Goal: Task Accomplishment & Management: Complete application form

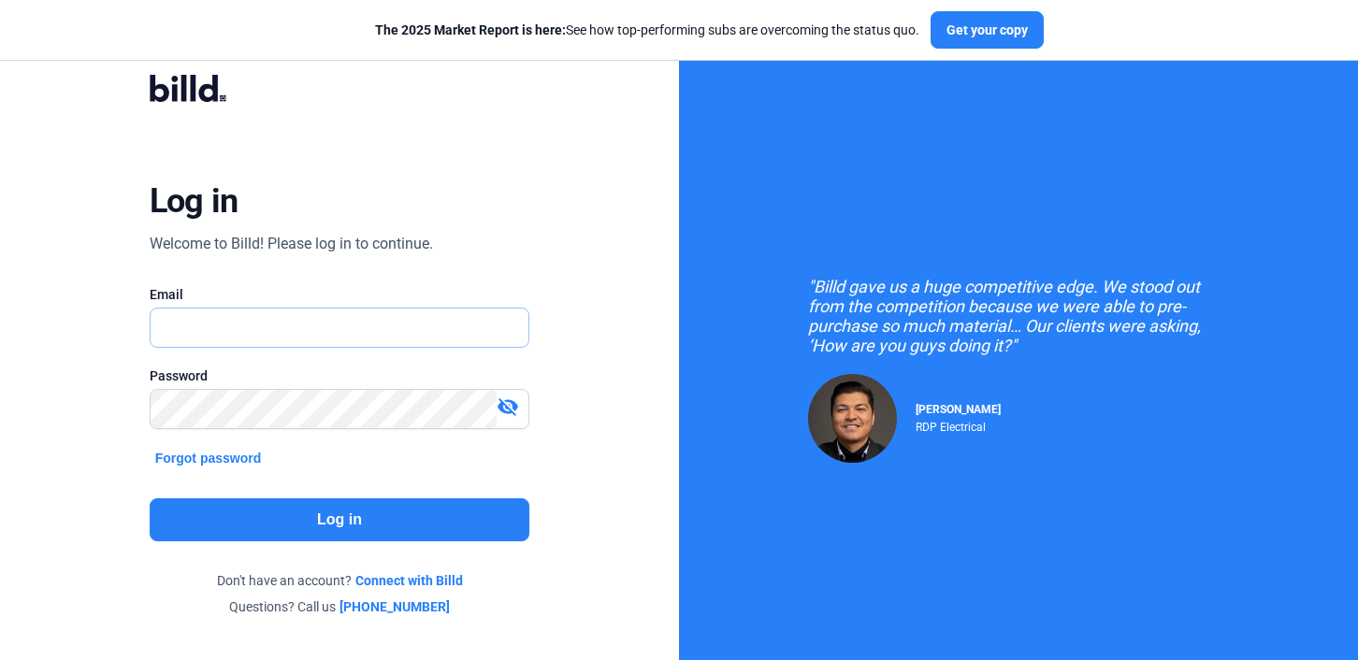
click at [324, 333] on input "text" at bounding box center [340, 328] width 379 height 38
click at [467, 338] on input "text" at bounding box center [340, 328] width 379 height 38
type input "[PERSON_NAME][EMAIL_ADDRESS][DOMAIN_NAME]"
click at [375, 522] on button "Log in" at bounding box center [340, 519] width 381 height 43
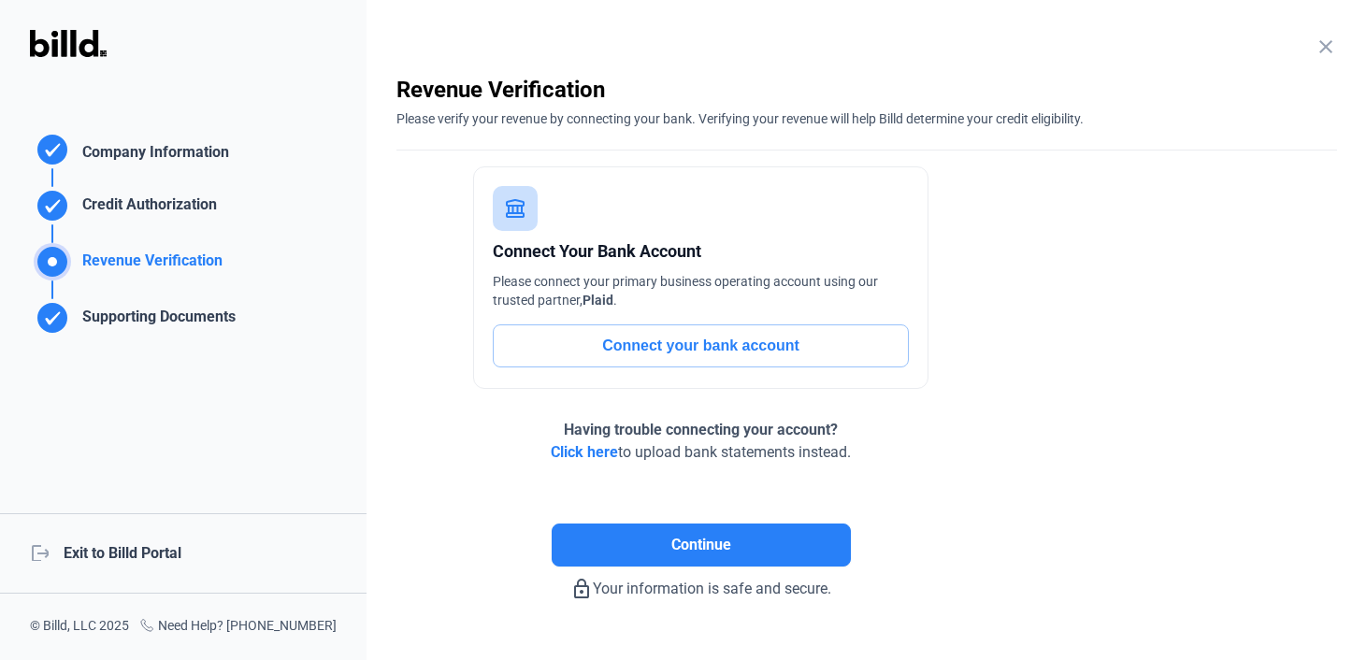
click at [93, 562] on div "logout Exit to Billd Portal" at bounding box center [183, 553] width 367 height 80
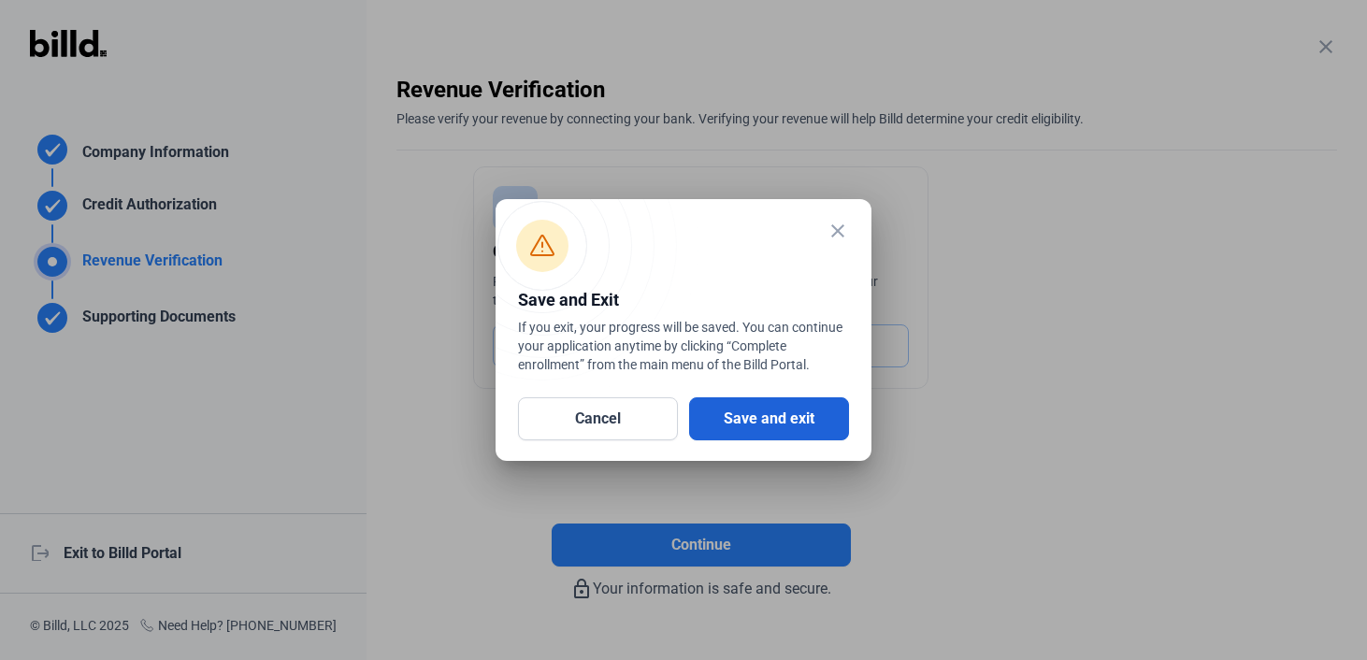
click at [736, 428] on button "Save and exit" at bounding box center [769, 418] width 160 height 43
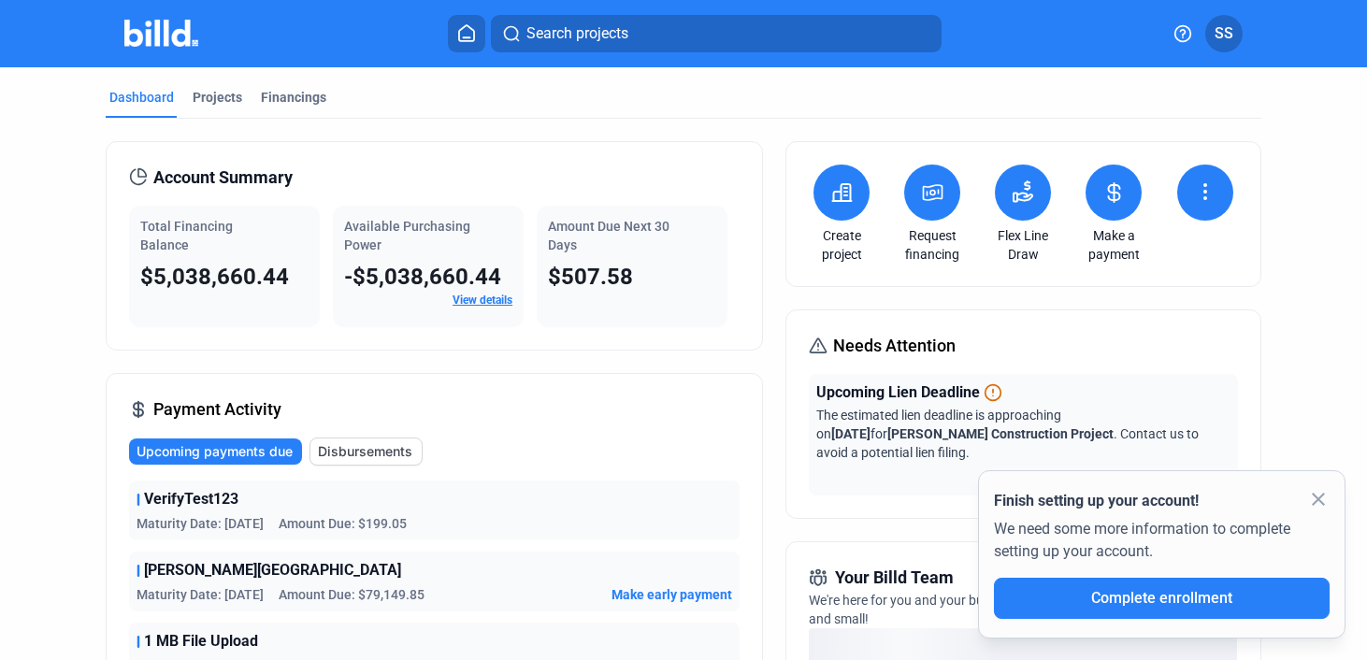
click at [1014, 197] on icon at bounding box center [1023, 197] width 19 height 8
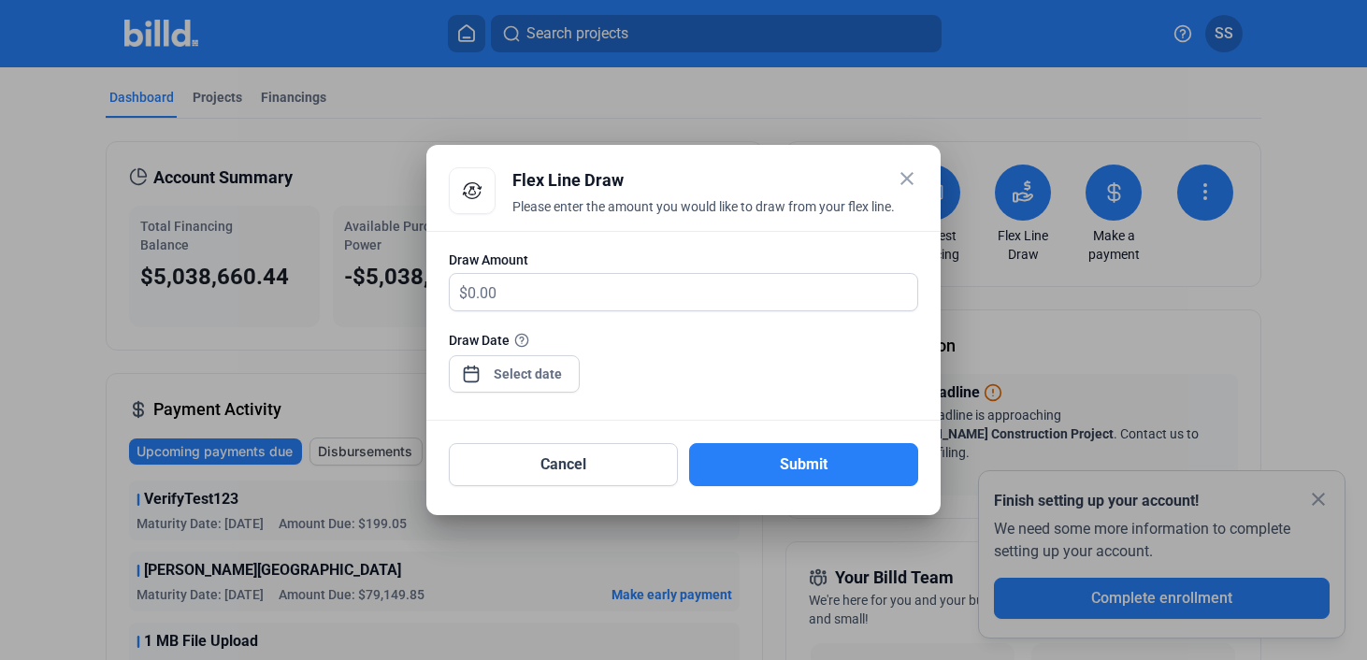
click at [913, 184] on mat-icon "close" at bounding box center [907, 178] width 22 height 22
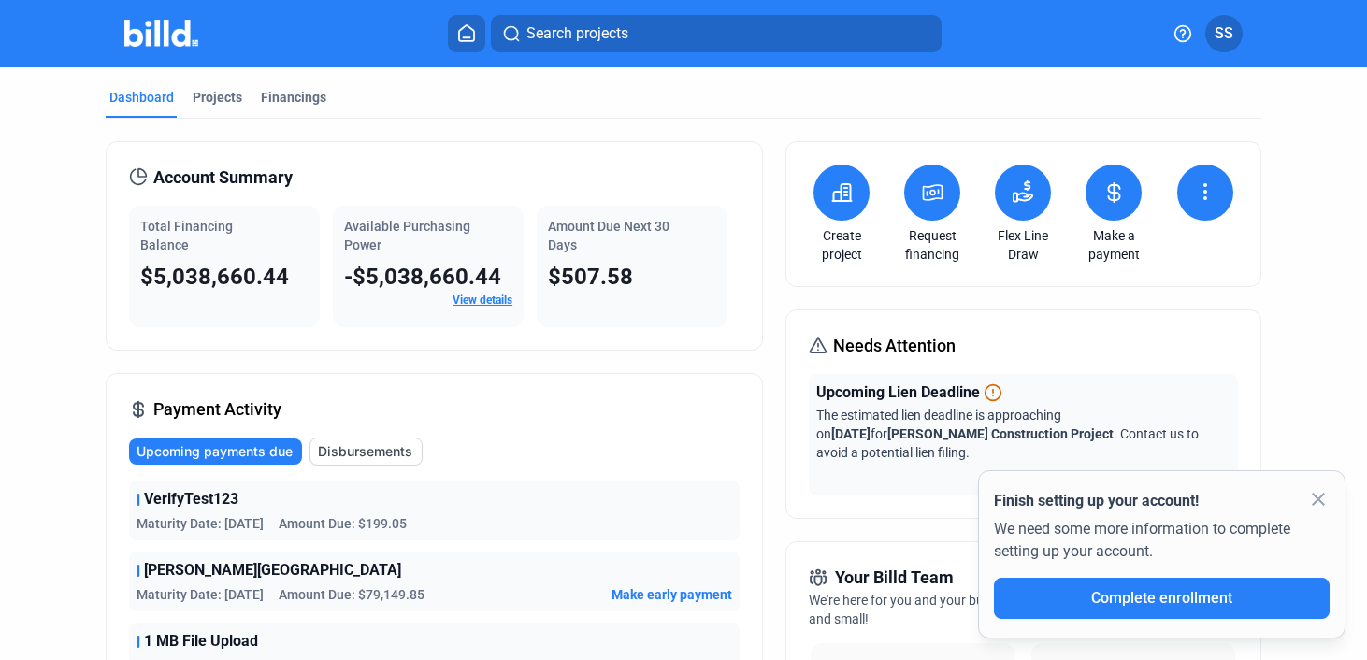
click at [1315, 500] on mat-icon "close" at bounding box center [1318, 499] width 22 height 22
